Goal: Navigation & Orientation: Find specific page/section

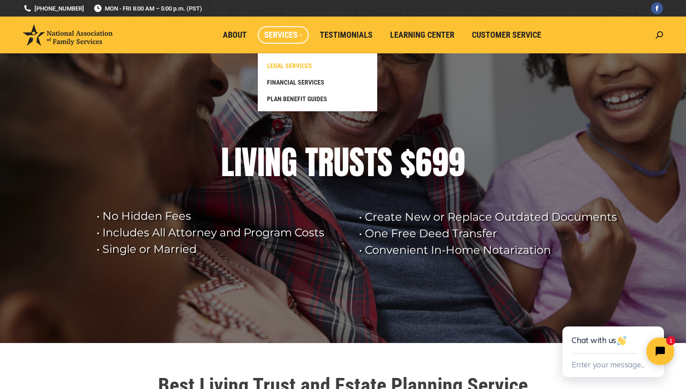
click at [290, 64] on span "LEGAL SERVICES" at bounding box center [289, 66] width 45 height 8
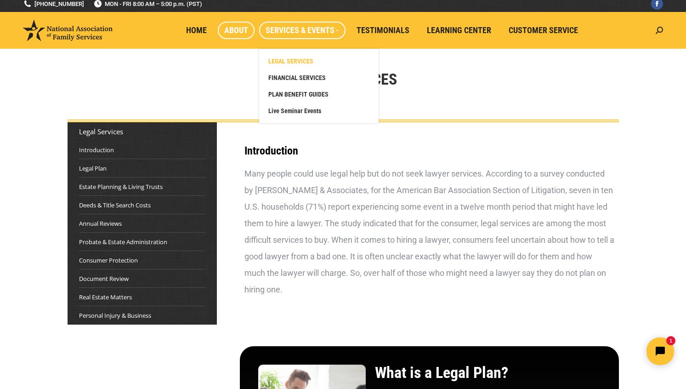
scroll to position [5, 0]
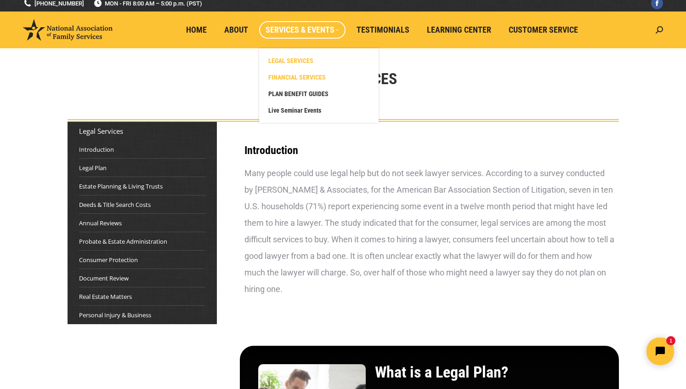
click at [286, 78] on span "FINANCIAL SERVICES" at bounding box center [296, 77] width 57 height 8
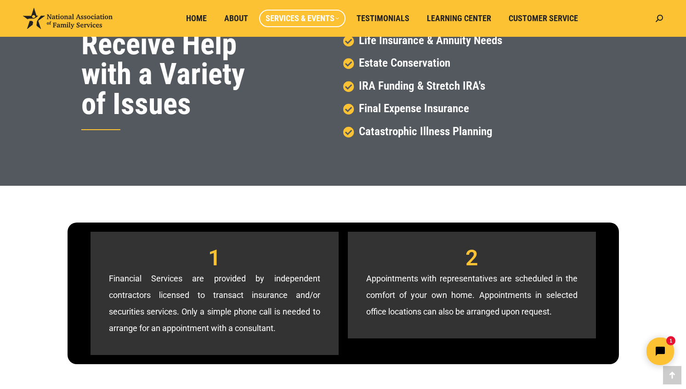
scroll to position [657, 0]
